Goal: Find specific page/section: Find specific page/section

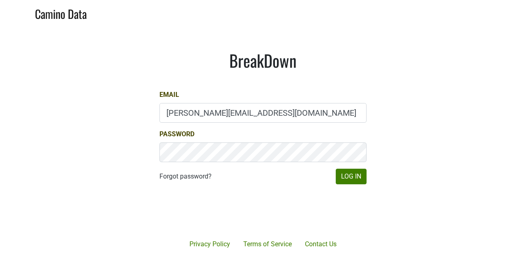
type input "[PERSON_NAME][EMAIL_ADDRESS][DOMAIN_NAME]"
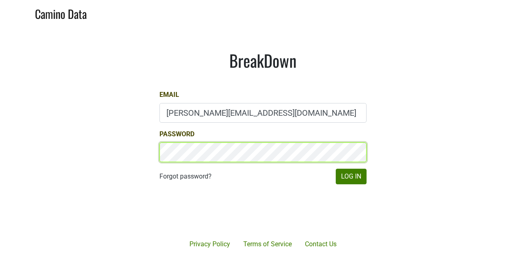
click at [336, 169] on button "Log In" at bounding box center [351, 177] width 31 height 16
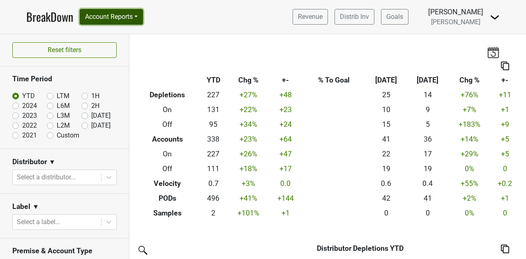
click at [114, 17] on button "Account Reports" at bounding box center [111, 17] width 63 height 16
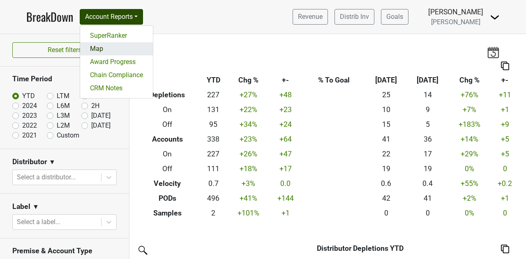
click at [98, 49] on link "Map" at bounding box center [116, 48] width 73 height 13
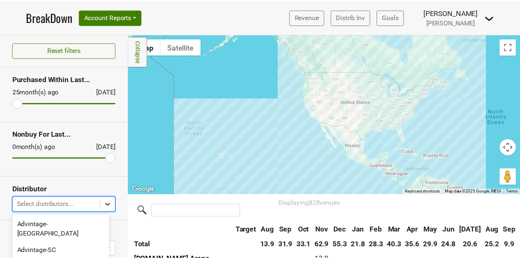
scroll to position [79, 0]
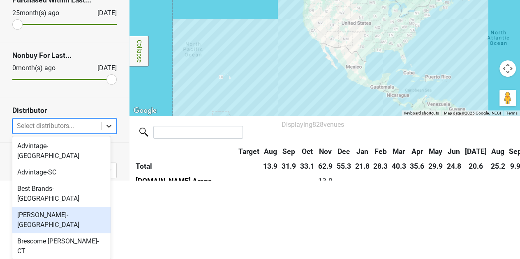
click at [99, 180] on body "BreakDown Account Reports SuperRanker Map Award Progress Chain Compliance CRM N…" at bounding box center [260, 50] width 520 height 259
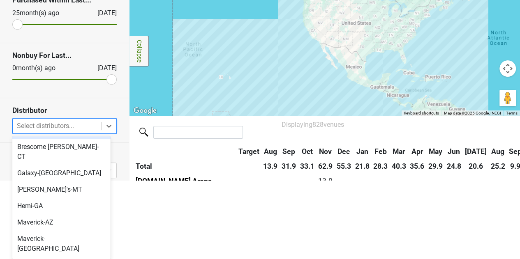
scroll to position [101, 0]
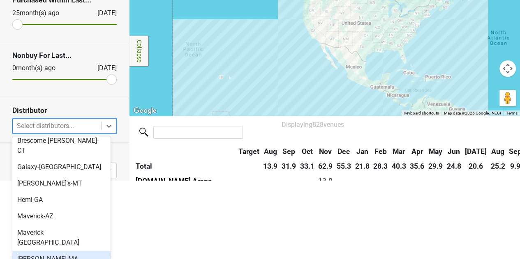
click at [62, 251] on div "MS Walker-MA" at bounding box center [61, 259] width 98 height 16
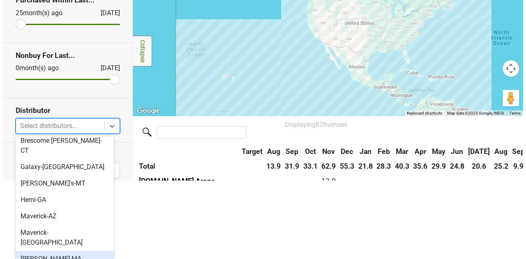
scroll to position [0, 0]
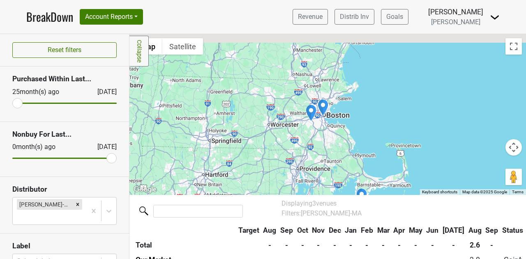
drag, startPoint x: 306, startPoint y: 92, endPoint x: 315, endPoint y: 139, distance: 47.1
click at [315, 139] on div at bounding box center [327, 114] width 396 height 161
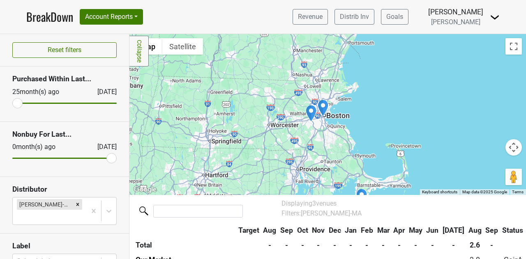
click at [322, 109] on img "Urban Grape South End" at bounding box center [323, 107] width 12 height 17
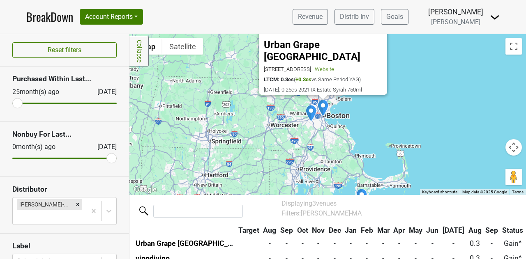
scroll to position [37, 0]
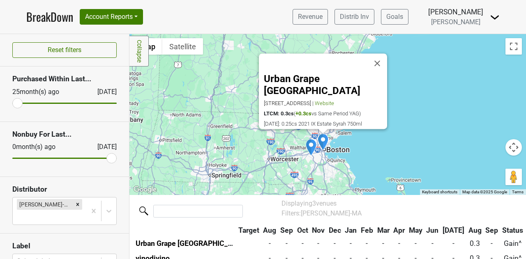
click at [310, 141] on img "vinodivino" at bounding box center [311, 147] width 12 height 17
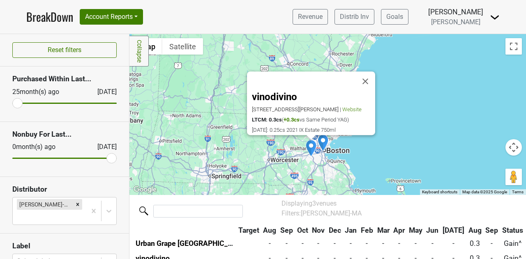
click at [357, 147] on div "vinodivino 922 Highland Ave, Needham Heights, MA 02494 | Website LTCM: 0.3cs ( …" at bounding box center [327, 114] width 396 height 161
click at [507, 147] on button "Map camera controls" at bounding box center [513, 147] width 16 height 16
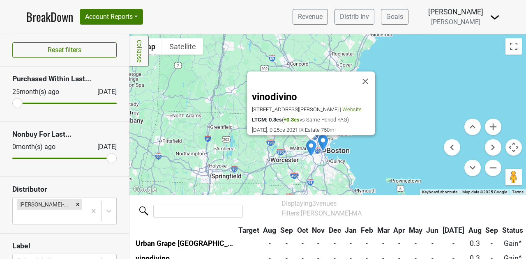
click at [481, 69] on div "vinodivino 922 Highland Ave, Needham Heights, MA 02494 | Website LTCM: 0.3cs ( …" at bounding box center [327, 114] width 396 height 161
